Goal: Task Accomplishment & Management: Use online tool/utility

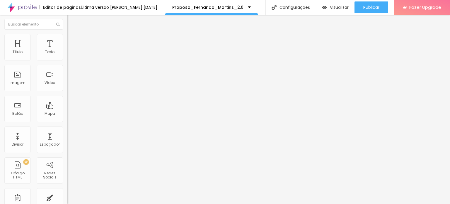
click at [67, 38] on li "Estilo" at bounding box center [100, 37] width 67 height 6
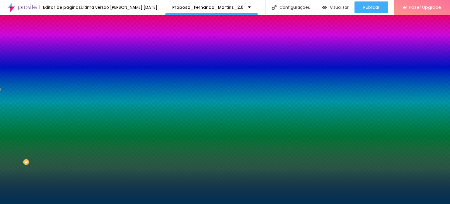
click at [67, 54] on span "Trocar imagem" at bounding box center [83, 51] width 32 height 5
click at [67, 80] on div at bounding box center [100, 80] width 67 height 0
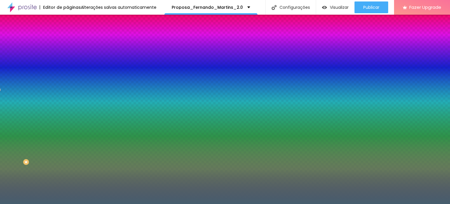
type input "#000000"
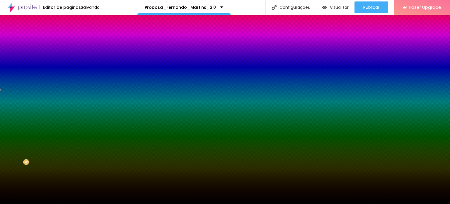
drag, startPoint x: 23, startPoint y: 139, endPoint x: 20, endPoint y: 147, distance: 8.8
click at [67, 160] on div "Editar Seção Conteúdo Estilo Avançado Imagem de fundo Trocar imagem Efeito da I…" at bounding box center [100, 109] width 67 height 189
click at [67, 80] on div at bounding box center [100, 80] width 67 height 0
drag, startPoint x: 57, startPoint y: 122, endPoint x: 64, endPoint y: 131, distance: 11.9
click at [67, 122] on div "Imagem de fundo Trocar imagem Efeito da Imagem Parallax Nenhum Parallax Cor de …" at bounding box center [100, 84] width 67 height 76
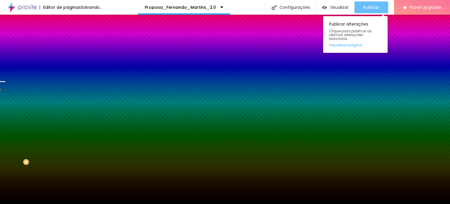
click at [368, 6] on span "Publicar" at bounding box center [371, 7] width 16 height 5
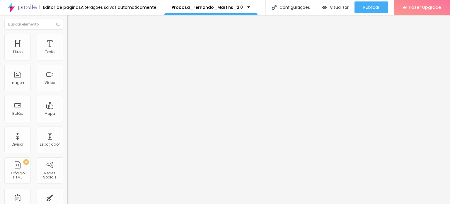
click at [67, 50] on span "Trocar imagem" at bounding box center [83, 47] width 32 height 5
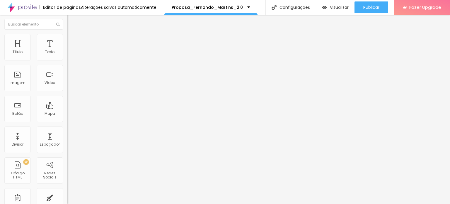
click at [67, 50] on span "Trocar imagem" at bounding box center [83, 47] width 32 height 5
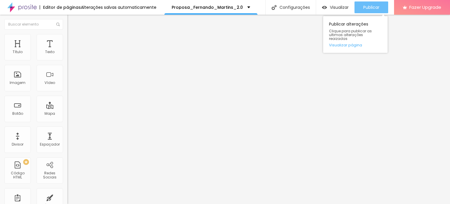
click at [368, 5] on span "Publicar" at bounding box center [371, 7] width 16 height 5
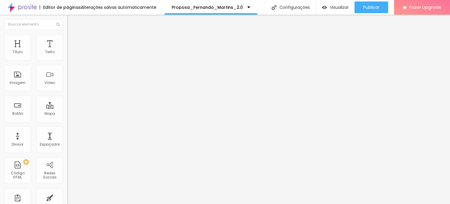
click at [67, 38] on li "Estilo" at bounding box center [100, 37] width 67 height 6
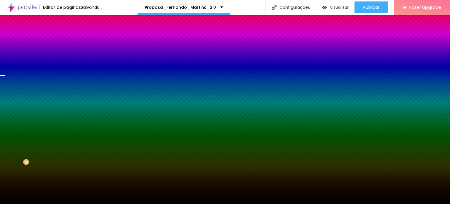
click at [99, 54] on span at bounding box center [101, 51] width 4 height 5
click at [67, 80] on div at bounding box center [100, 80] width 67 height 0
drag, startPoint x: 8, startPoint y: 119, endPoint x: 15, endPoint y: 157, distance: 39.1
click at [67, 163] on div "Editar Seção Conteúdo Estilo Avançado Imagem de fundo Adicionar imagem Efeito d…" at bounding box center [100, 109] width 67 height 189
click at [67, 80] on div at bounding box center [100, 80] width 67 height 0
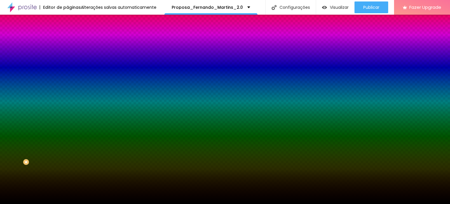
drag, startPoint x: 60, startPoint y: 124, endPoint x: 57, endPoint y: 96, distance: 27.9
click at [67, 96] on div "Imagem de fundo Adicionar imagem Efeito da Imagem Parallax Nenhum Parallax Cor …" at bounding box center [100, 84] width 67 height 76
click at [67, 80] on div at bounding box center [100, 80] width 67 height 0
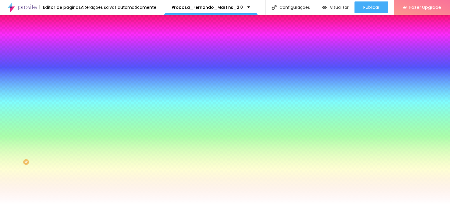
type input "#FFFFFF"
drag, startPoint x: 14, startPoint y: 117, endPoint x: 2, endPoint y: 110, distance: 13.9
click at [67, 110] on div "Imagem de fundo Adicionar imagem Efeito da Imagem Parallax Nenhum Parallax Cor …" at bounding box center [100, 84] width 67 height 76
click at [67, 80] on div at bounding box center [100, 80] width 67 height 0
drag, startPoint x: 57, startPoint y: 120, endPoint x: 61, endPoint y: 105, distance: 15.3
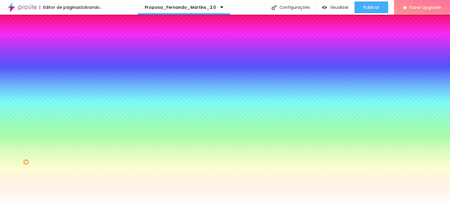
click at [67, 86] on div "Cor de fundo Voltar ao padrão #FFFFFF" at bounding box center [100, 77] width 67 height 16
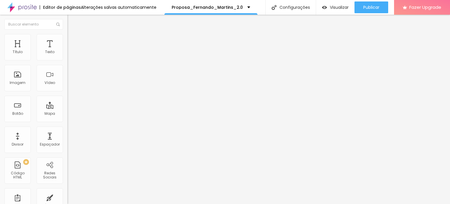
click at [67, 36] on img at bounding box center [69, 36] width 5 height 5
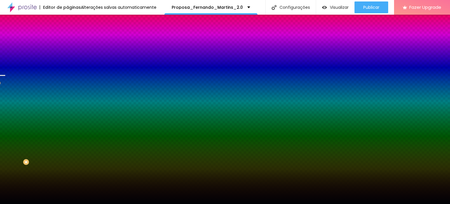
click at [99, 54] on span at bounding box center [101, 51] width 4 height 5
click at [67, 86] on div "#000205" at bounding box center [100, 83] width 67 height 6
click at [67, 80] on div at bounding box center [100, 80] width 67 height 0
drag, startPoint x: 54, startPoint y: 111, endPoint x: 60, endPoint y: 115, distance: 6.9
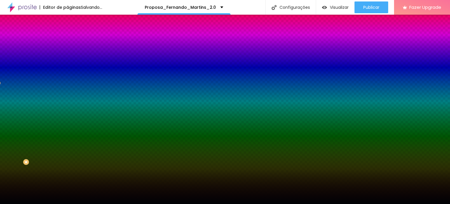
click at [67, 86] on div "Cor de fundo Voltar ao padrão #000205" at bounding box center [100, 77] width 67 height 16
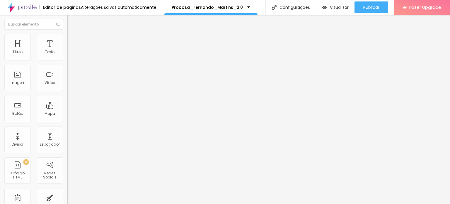
click at [73, 40] on span "Estilo" at bounding box center [77, 37] width 9 height 5
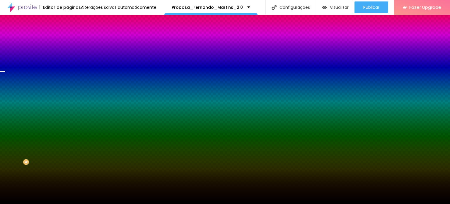
drag, startPoint x: 40, startPoint y: 107, endPoint x: 42, endPoint y: 109, distance: 3.1
click at [67, 80] on div at bounding box center [100, 80] width 67 height 0
drag, startPoint x: 5, startPoint y: 113, endPoint x: 9, endPoint y: 113, distance: 4.1
click at [67, 86] on div at bounding box center [100, 86] width 67 height 0
click at [67, 115] on div "Imagem de fundo Trocar imagem Efeito da Imagem Parallax Nenhum Parallax Cor de …" at bounding box center [100, 84] width 67 height 76
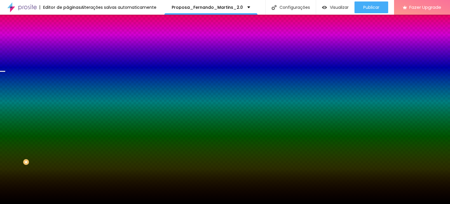
click at [67, 80] on div at bounding box center [100, 80] width 67 height 0
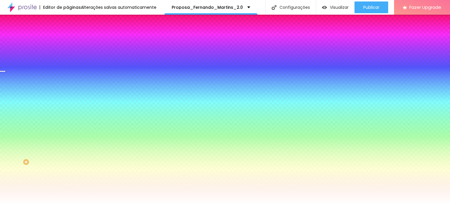
type input "#FFFFFF"
drag, startPoint x: 15, startPoint y: 117, endPoint x: 5, endPoint y: 110, distance: 12.0
click at [67, 86] on div "Cor de fundo Voltar ao padrão #FFFFFF" at bounding box center [100, 77] width 67 height 16
click at [67, 80] on div at bounding box center [100, 80] width 67 height 0
drag, startPoint x: 59, startPoint y: 122, endPoint x: 57, endPoint y: 166, distance: 43.7
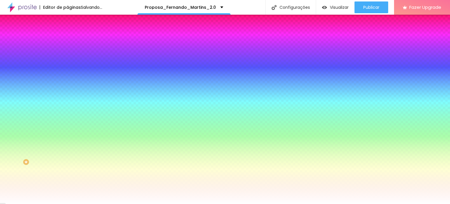
click at [67, 166] on div "Editar Seção Conteúdo Estilo Avançado Imagem de fundo Trocar imagem Efeito da I…" at bounding box center [100, 109] width 67 height 189
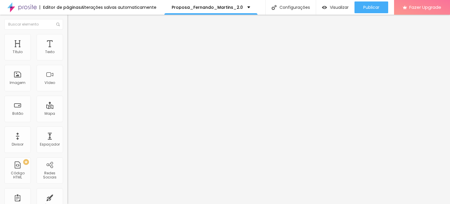
click at [67, 39] on li "Estilo" at bounding box center [100, 37] width 67 height 6
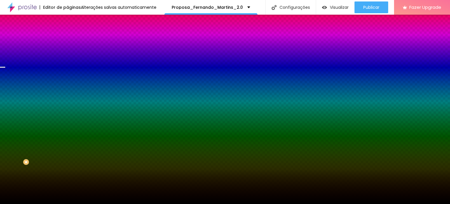
click at [67, 54] on span "Trocar imagem" at bounding box center [83, 51] width 32 height 5
click at [99, 54] on span at bounding box center [101, 51] width 4 height 5
click at [67, 80] on div at bounding box center [100, 80] width 67 height 0
drag, startPoint x: 57, startPoint y: 124, endPoint x: 59, endPoint y: 160, distance: 35.5
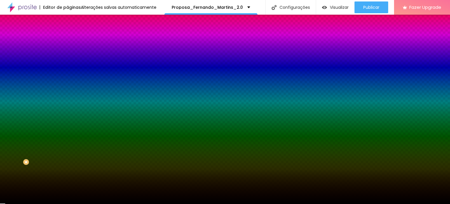
click at [67, 122] on div "Imagem de fundo Adicionar imagem Efeito da Imagem Parallax Nenhum Parallax Cor …" at bounding box center [100, 84] width 67 height 76
click at [67, 80] on div at bounding box center [100, 80] width 67 height 0
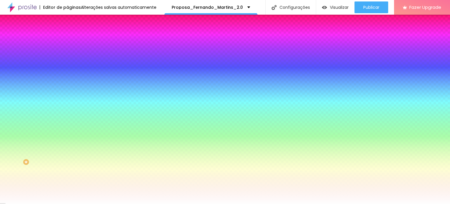
drag, startPoint x: 12, startPoint y: 118, endPoint x: 30, endPoint y: 117, distance: 18.8
click at [67, 86] on div at bounding box center [100, 86] width 67 height 0
type input "#FFFFFF"
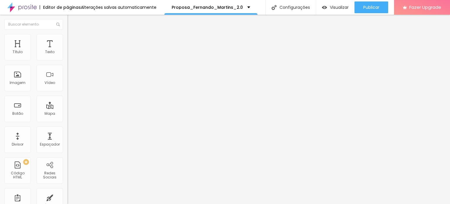
click at [67, 34] on img at bounding box center [69, 36] width 5 height 5
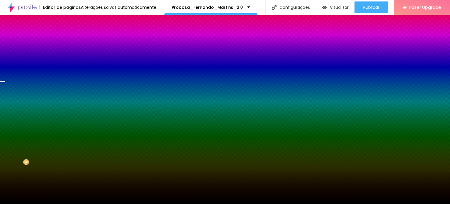
click at [99, 53] on img at bounding box center [101, 51] width 4 height 4
click at [67, 80] on div at bounding box center [100, 80] width 67 height 0
drag, startPoint x: 62, startPoint y: 151, endPoint x: 59, endPoint y: 158, distance: 8.4
click at [67, 86] on div at bounding box center [100, 86] width 67 height 0
click at [67, 80] on div at bounding box center [100, 80] width 67 height 0
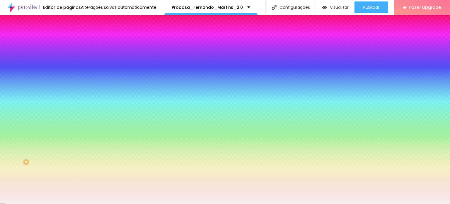
type input "#F8F8F8"
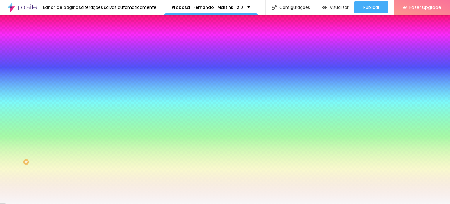
drag, startPoint x: 12, startPoint y: 115, endPoint x: 8, endPoint y: 115, distance: 4.1
click at [67, 86] on div at bounding box center [100, 86] width 67 height 0
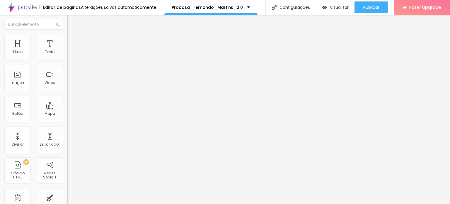
click at [67, 37] on img at bounding box center [69, 36] width 5 height 5
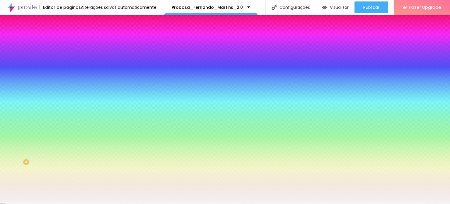
click at [67, 86] on input "#F4F4F4" at bounding box center [102, 83] width 70 height 6
click at [67, 86] on div "#F4F4F4" at bounding box center [100, 83] width 67 height 6
click at [67, 80] on div at bounding box center [100, 80] width 67 height 0
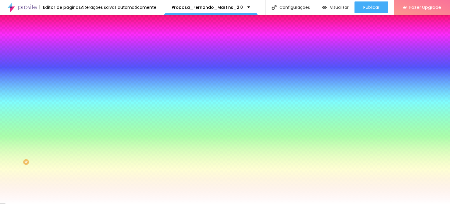
type input "#FFFFFF"
drag, startPoint x: 11, startPoint y: 119, endPoint x: 18, endPoint y: 111, distance: 11.2
click at [67, 86] on div "Cor de fundo Voltar ao padrão #FFFFFF" at bounding box center [100, 77] width 67 height 16
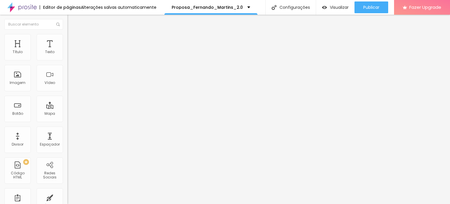
click at [67, 37] on img at bounding box center [69, 36] width 5 height 5
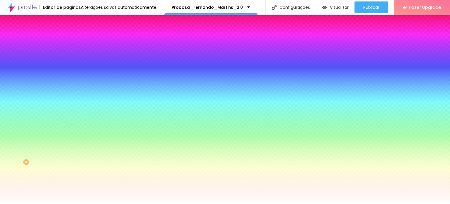
click at [67, 80] on div at bounding box center [100, 80] width 67 height 0
drag, startPoint x: 61, startPoint y: 149, endPoint x: 59, endPoint y: 160, distance: 11.4
click at [67, 122] on div "Imagem de fundo Adicionar imagem Efeito da Imagem Parallax Nenhum Parallax Cor …" at bounding box center [100, 84] width 67 height 76
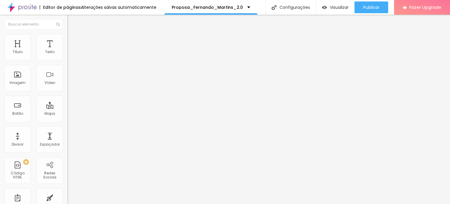
click at [73, 40] on span "Estilo" at bounding box center [77, 37] width 9 height 5
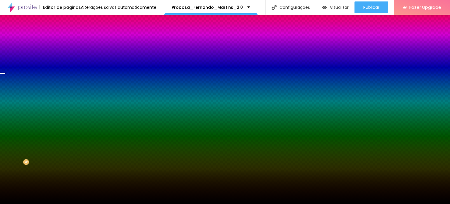
click at [99, 53] on img at bounding box center [101, 51] width 4 height 4
click at [67, 80] on div at bounding box center [100, 80] width 67 height 0
drag, startPoint x: 60, startPoint y: 151, endPoint x: 56, endPoint y: 155, distance: 6.2
click at [58, 157] on div at bounding box center [225, 102] width 450 height 204
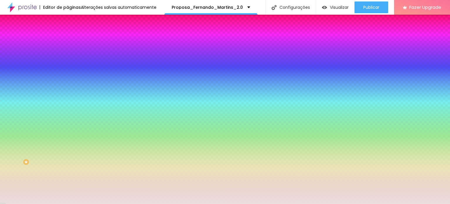
type input "#FDFDFD"
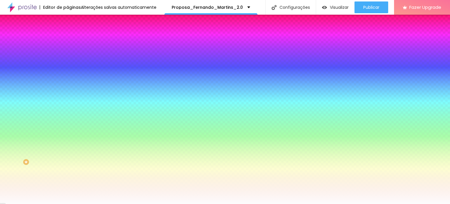
drag, startPoint x: 11, startPoint y: 118, endPoint x: 6, endPoint y: 114, distance: 6.7
click at [67, 114] on div "Imagem de fundo Adicionar imagem Efeito da Imagem Parallax Nenhum Parallax Cor …" at bounding box center [100, 84] width 67 height 76
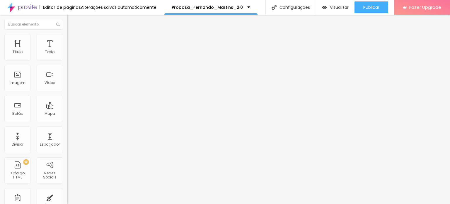
click at [67, 35] on img at bounding box center [69, 36] width 5 height 5
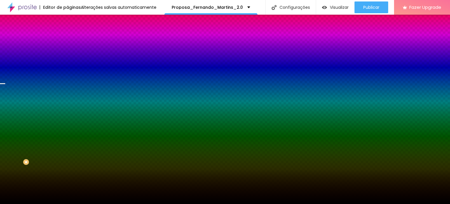
click at [99, 53] on img at bounding box center [101, 51] width 4 height 4
click at [67, 80] on div at bounding box center [100, 80] width 67 height 0
click at [67, 86] on div at bounding box center [100, 86] width 67 height 0
drag, startPoint x: 60, startPoint y: 155, endPoint x: 57, endPoint y: 159, distance: 4.9
click at [67, 122] on div "Imagem de fundo Adicionar imagem Efeito da Imagem Parallax Nenhum Parallax Cor …" at bounding box center [100, 84] width 67 height 76
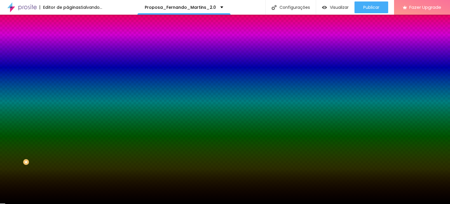
click at [67, 80] on div at bounding box center [100, 80] width 67 height 0
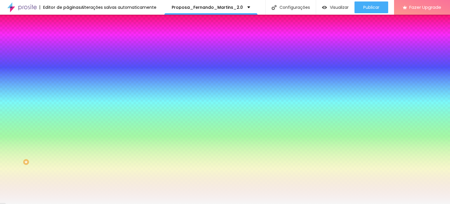
type input "#F9F9F9"
drag, startPoint x: 17, startPoint y: 117, endPoint x: 6, endPoint y: 114, distance: 11.2
click at [67, 114] on div "Imagem de fundo Adicionar imagem Efeito da Imagem Parallax Nenhum Parallax Cor …" at bounding box center [100, 84] width 67 height 76
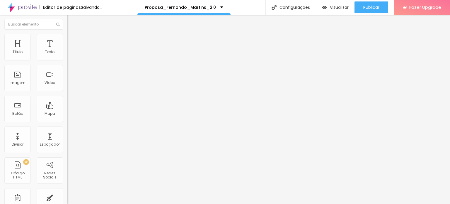
click at [67, 37] on img at bounding box center [69, 36] width 5 height 5
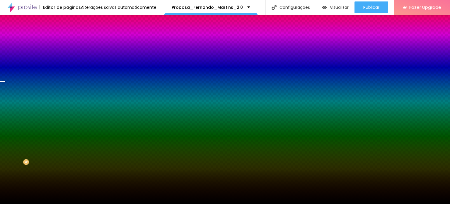
click at [67, 53] on div "Trocar imagem" at bounding box center [100, 51] width 67 height 4
click at [99, 53] on img at bounding box center [101, 51] width 4 height 4
click at [67, 86] on div "#000000" at bounding box center [100, 83] width 67 height 6
click at [67, 80] on div at bounding box center [100, 80] width 67 height 0
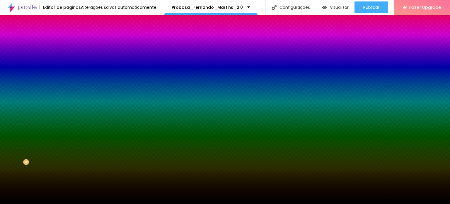
drag, startPoint x: 59, startPoint y: 151, endPoint x: 65, endPoint y: 107, distance: 44.1
click at [67, 86] on div "Cor de fundo Voltar ao padrão #000000" at bounding box center [100, 77] width 67 height 16
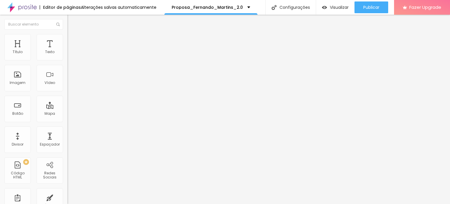
click at [73, 40] on span "Estilo" at bounding box center [77, 37] width 9 height 5
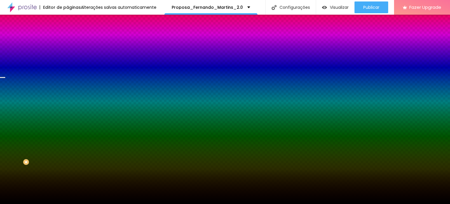
click at [99, 53] on img at bounding box center [101, 51] width 4 height 4
click at [67, 80] on div at bounding box center [100, 80] width 67 height 0
drag, startPoint x: 58, startPoint y: 114, endPoint x: 45, endPoint y: 113, distance: 12.6
click at [59, 114] on div at bounding box center [225, 102] width 450 height 204
drag, startPoint x: 58, startPoint y: 132, endPoint x: 34, endPoint y: 143, distance: 26.9
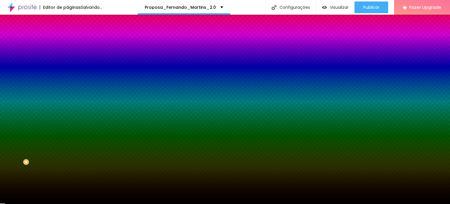
click at [58, 157] on div at bounding box center [225, 102] width 450 height 204
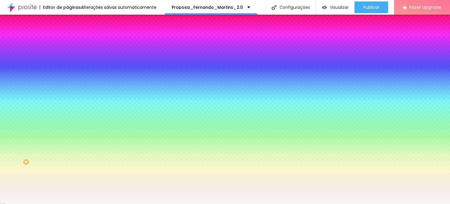
drag, startPoint x: 12, startPoint y: 120, endPoint x: 7, endPoint y: 113, distance: 8.0
click at [67, 114] on div "Imagem de fundo Adicionar imagem Efeito da Imagem Parallax Nenhum Parallax Cor …" at bounding box center [100, 84] width 67 height 76
type input "#F8F8F8"
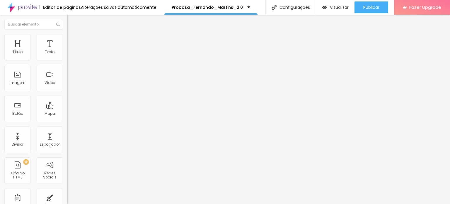
click at [67, 38] on li "Estilo" at bounding box center [100, 37] width 67 height 6
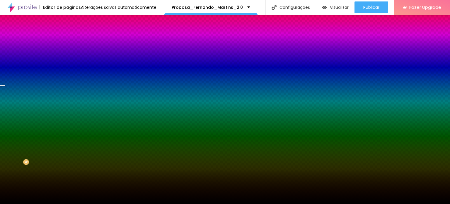
click at [99, 53] on img at bounding box center [101, 51] width 4 height 4
click at [67, 80] on div at bounding box center [100, 80] width 67 height 0
drag, startPoint x: 61, startPoint y: 118, endPoint x: 58, endPoint y: 109, distance: 9.8
click at [67, 86] on div "Cor de fundo Voltar ao padrão #000000" at bounding box center [100, 77] width 67 height 16
click at [67, 80] on div at bounding box center [100, 80] width 67 height 0
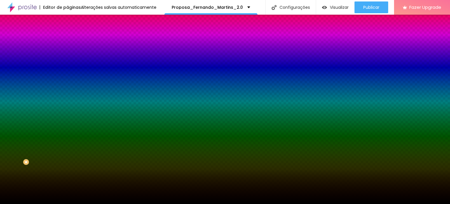
drag, startPoint x: 59, startPoint y: 118, endPoint x: 57, endPoint y: 110, distance: 7.7
click at [67, 86] on div "Cor de fundo Voltar ao padrão #000000" at bounding box center [100, 77] width 67 height 16
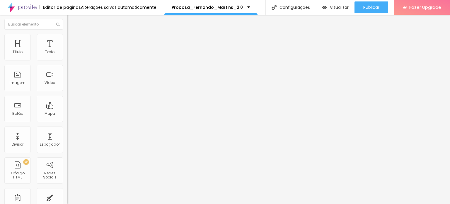
click at [67, 36] on img at bounding box center [69, 36] width 5 height 5
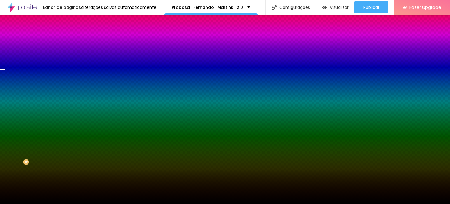
click at [99, 53] on img at bounding box center [101, 51] width 4 height 4
click at [67, 80] on div at bounding box center [100, 80] width 67 height 0
drag, startPoint x: 59, startPoint y: 130, endPoint x: 59, endPoint y: 158, distance: 28.1
click at [59, 158] on div at bounding box center [225, 102] width 450 height 204
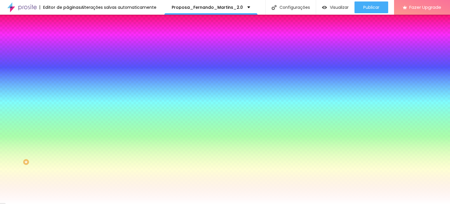
type input "#FFFFFF"
drag, startPoint x: 16, startPoint y: 122, endPoint x: 8, endPoint y: 109, distance: 16.1
click at [67, 86] on div "Cor de fundo Voltar ao padrão #FFFFFF" at bounding box center [100, 77] width 67 height 16
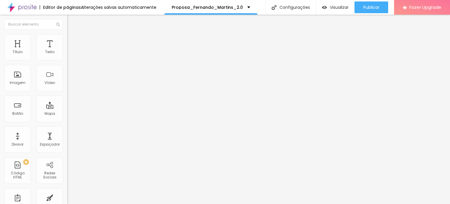
click at [67, 36] on img at bounding box center [69, 36] width 5 height 5
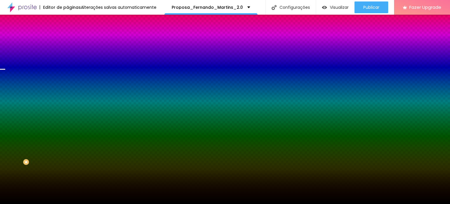
click at [99, 53] on img at bounding box center [101, 51] width 4 height 4
click at [67, 80] on div at bounding box center [100, 80] width 67 height 0
drag, startPoint x: 59, startPoint y: 138, endPoint x: 60, endPoint y: 107, distance: 30.8
click at [67, 86] on div "Cor de fundo Voltar ao padrão #000000" at bounding box center [100, 77] width 67 height 16
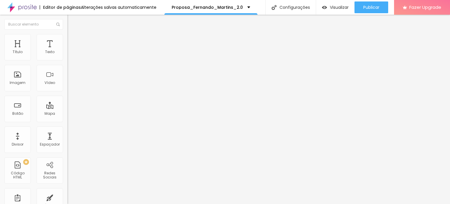
click at [73, 40] on span "Estilo" at bounding box center [77, 37] width 9 height 5
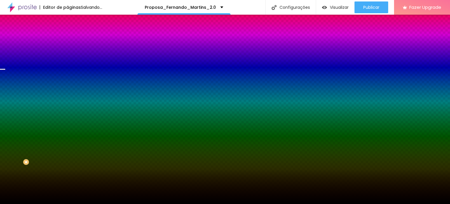
click at [67, 80] on div at bounding box center [100, 80] width 67 height 0
drag, startPoint x: 59, startPoint y: 123, endPoint x: 58, endPoint y: 108, distance: 15.0
click at [67, 86] on div "Cor de fundo Voltar ao padrão #000000" at bounding box center [100, 77] width 67 height 16
click at [99, 53] on img at bounding box center [101, 51] width 4 height 4
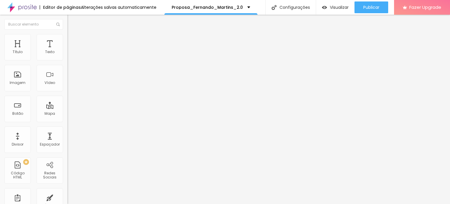
click at [67, 34] on img at bounding box center [69, 36] width 5 height 5
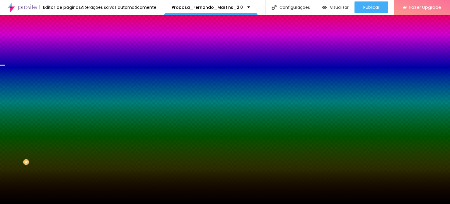
click at [99, 53] on img at bounding box center [101, 51] width 4 height 4
click at [67, 61] on span "Parallax" at bounding box center [74, 58] width 14 height 5
click at [67, 80] on div at bounding box center [100, 80] width 67 height 0
drag, startPoint x: 60, startPoint y: 139, endPoint x: 60, endPoint y: 130, distance: 9.4
click at [67, 86] on div at bounding box center [100, 86] width 67 height 0
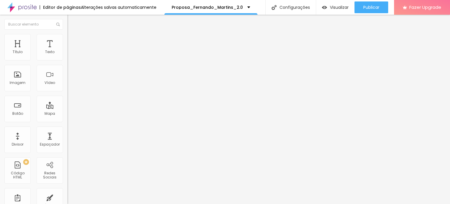
click at [67, 38] on li "Estilo" at bounding box center [100, 37] width 67 height 6
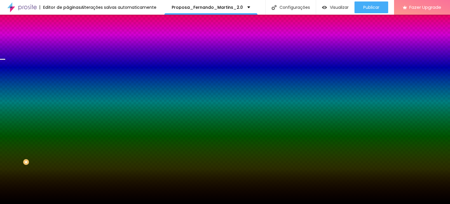
click at [99, 53] on img at bounding box center [101, 51] width 4 height 4
click at [67, 80] on div at bounding box center [100, 80] width 67 height 0
drag, startPoint x: 57, startPoint y: 112, endPoint x: 59, endPoint y: 109, distance: 4.0
click at [67, 86] on div "Cor de fundo Voltar ao padrão #000000" at bounding box center [100, 77] width 67 height 16
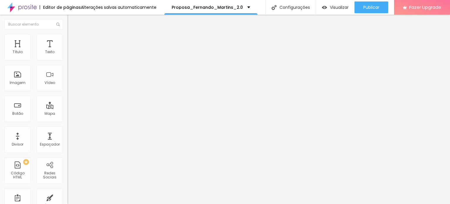
click at [67, 37] on img at bounding box center [69, 36] width 5 height 5
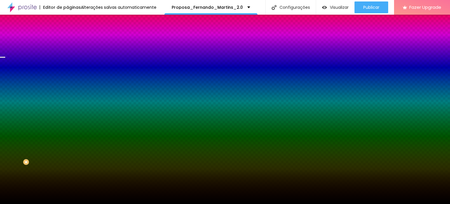
click at [99, 54] on span at bounding box center [101, 51] width 4 height 5
click at [67, 80] on div at bounding box center [100, 80] width 67 height 0
drag, startPoint x: 57, startPoint y: 117, endPoint x: 57, endPoint y: 108, distance: 9.4
click at [67, 86] on div "Cor de fundo Voltar ao padrão #000000" at bounding box center [100, 77] width 67 height 16
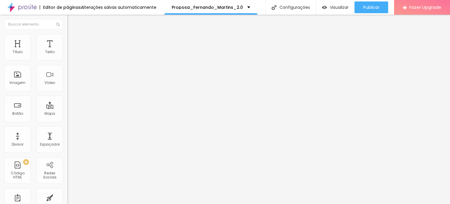
click at [67, 36] on li "Estilo" at bounding box center [100, 37] width 67 height 6
click at [70, 159] on icon "button" at bounding box center [71, 160] width 2 height 2
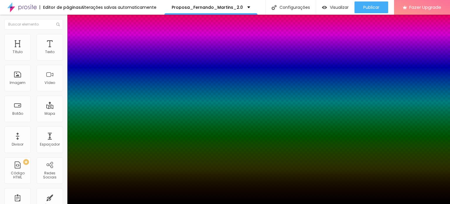
click at [110, 203] on div at bounding box center [225, 207] width 450 height 0
click at [439, 203] on div at bounding box center [225, 204] width 450 height 0
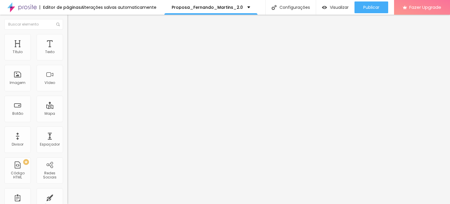
click at [67, 35] on li "Estilo" at bounding box center [100, 37] width 67 height 6
click at [67, 157] on button "button" at bounding box center [71, 160] width 8 height 6
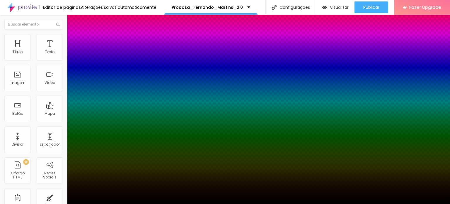
click at [380, 203] on div at bounding box center [225, 204] width 450 height 0
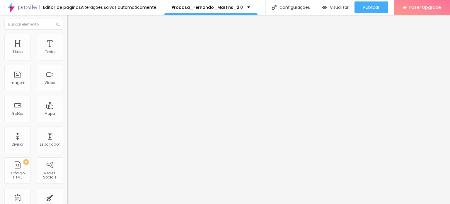
click at [67, 37] on img at bounding box center [69, 36] width 5 height 5
click at [67, 157] on button "button" at bounding box center [71, 160] width 8 height 6
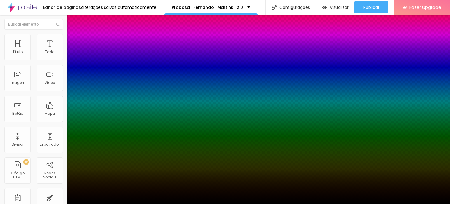
click at [439, 203] on div at bounding box center [225, 204] width 450 height 0
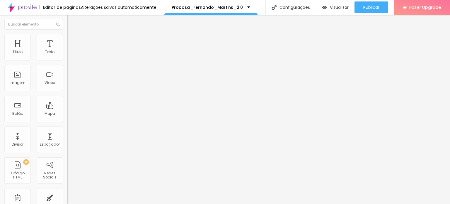
click at [73, 40] on span "Estilo" at bounding box center [77, 37] width 9 height 5
click at [67, 157] on button "button" at bounding box center [71, 160] width 8 height 6
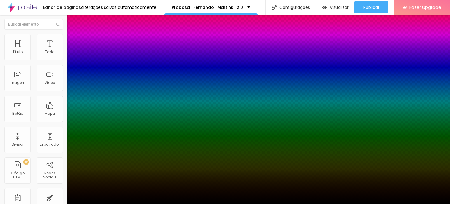
click at [111, 203] on div at bounding box center [225, 207] width 450 height 0
click at [441, 203] on div at bounding box center [225, 204] width 450 height 0
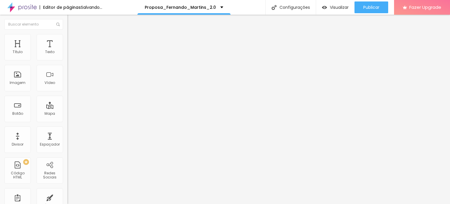
click at [67, 38] on li "Estilo" at bounding box center [100, 37] width 67 height 6
type input "168"
type input "200"
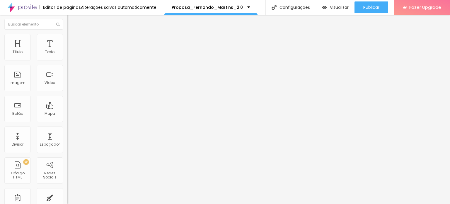
drag, startPoint x: 27, startPoint y: 75, endPoint x: 59, endPoint y: 75, distance: 32.5
click at [67, 129] on input "range" at bounding box center [86, 131] width 38 height 5
click at [67, 157] on button "button" at bounding box center [71, 160] width 8 height 6
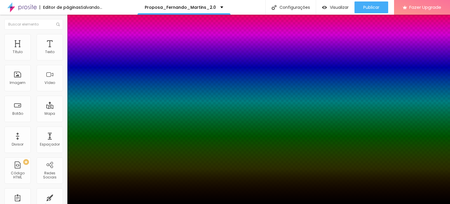
click at [105, 203] on div at bounding box center [225, 207] width 450 height 0
click at [437, 203] on div at bounding box center [225, 204] width 450 height 0
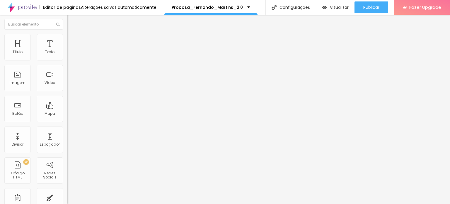
drag, startPoint x: 11, startPoint y: 76, endPoint x: 0, endPoint y: 76, distance: 10.8
click at [67, 76] on div "Tamanho 100 px % 200 [PERSON_NAME] arredondada Sombra ATIVO Voltar ao padrão" at bounding box center [100, 104] width 67 height 117
type input "8"
type input "0"
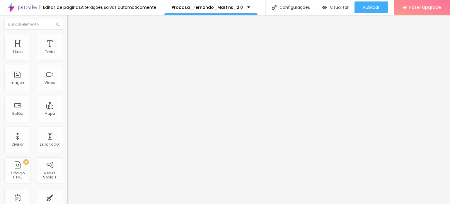
type input "0"
drag, startPoint x: 15, startPoint y: 74, endPoint x: 12, endPoint y: 74, distance: 2.9
type input "0"
click at [67, 129] on input "range" at bounding box center [86, 131] width 38 height 5
click at [67, 35] on img at bounding box center [69, 36] width 5 height 5
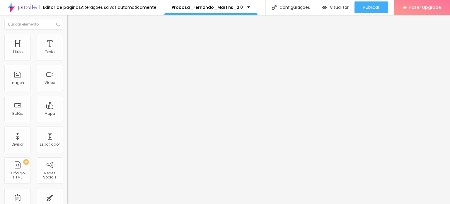
click at [67, 157] on button "button" at bounding box center [71, 160] width 8 height 6
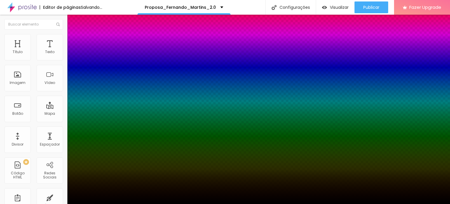
click at [105, 203] on div at bounding box center [225, 207] width 450 height 0
click at [435, 203] on div at bounding box center [225, 204] width 450 height 0
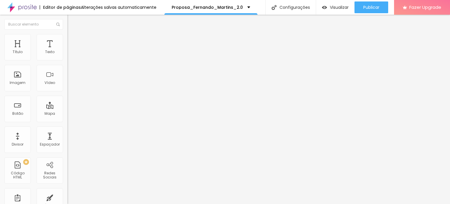
click at [67, 37] on li "Estilo" at bounding box center [100, 37] width 67 height 6
click at [70, 158] on icon "button" at bounding box center [72, 160] width 4 height 4
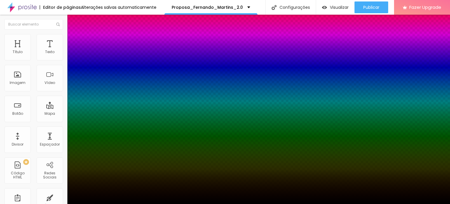
click at [106, 203] on div at bounding box center [225, 207] width 450 height 0
click at [440, 203] on div at bounding box center [225, 204] width 450 height 0
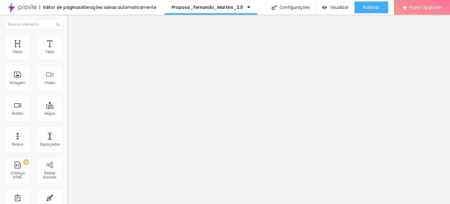
click at [67, 35] on img at bounding box center [69, 36] width 5 height 5
click at [67, 157] on button "button" at bounding box center [71, 160] width 8 height 6
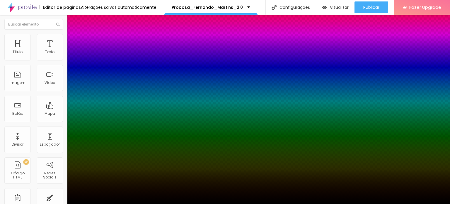
click at [107, 203] on div at bounding box center [225, 207] width 450 height 0
click at [433, 203] on div at bounding box center [225, 204] width 450 height 0
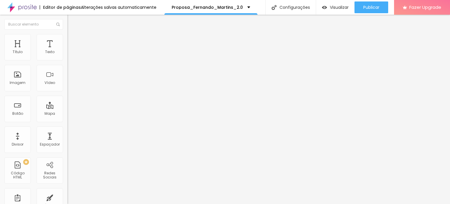
click at [67, 37] on img at bounding box center [69, 36] width 5 height 5
click at [70, 159] on icon "button" at bounding box center [71, 160] width 2 height 2
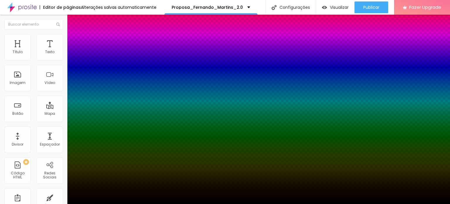
click at [102, 203] on div at bounding box center [225, 207] width 450 height 0
click at [437, 203] on div at bounding box center [225, 204] width 450 height 0
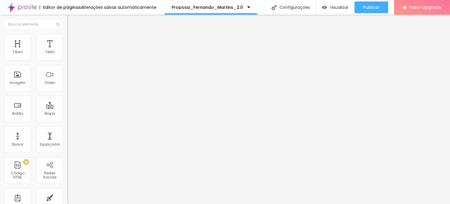
click at [67, 35] on img at bounding box center [69, 36] width 5 height 5
click at [67, 157] on button "button" at bounding box center [71, 160] width 8 height 6
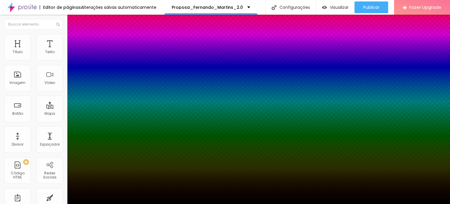
click at [110, 203] on div at bounding box center [225, 207] width 450 height 0
click at [436, 203] on div at bounding box center [225, 204] width 450 height 0
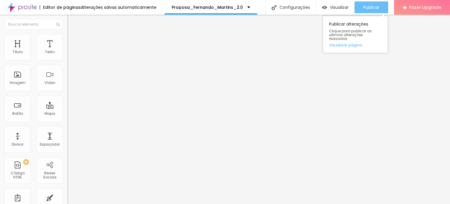
click at [366, 5] on span "Publicar" at bounding box center [371, 7] width 16 height 5
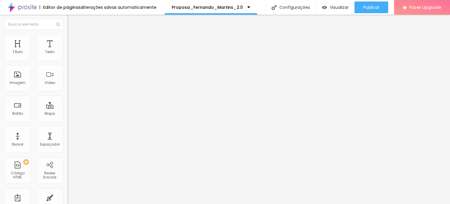
click at [67, 50] on div "Trocar imagem" at bounding box center [100, 48] width 67 height 4
click at [67, 50] on span "Trocar imagem" at bounding box center [83, 47] width 32 height 5
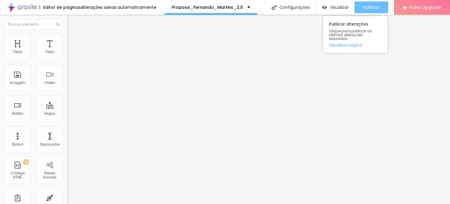
click at [372, 5] on span "Publicar" at bounding box center [371, 7] width 16 height 5
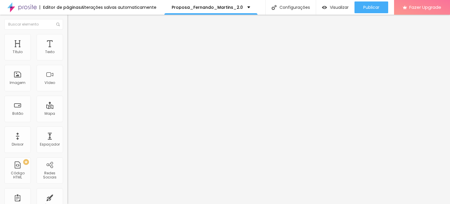
click at [67, 50] on span "Trocar imagem" at bounding box center [83, 47] width 32 height 5
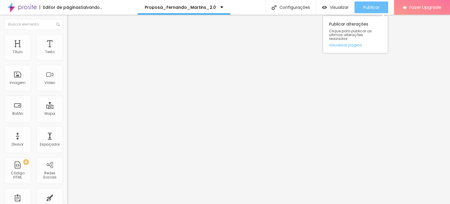
click at [355, 8] on button "Publicar" at bounding box center [371, 7] width 34 height 12
